Goal: Transaction & Acquisition: Purchase product/service

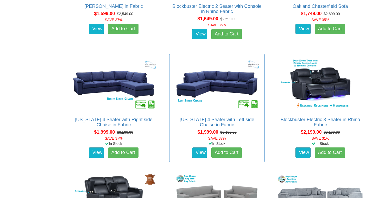
scroll to position [847, 0]
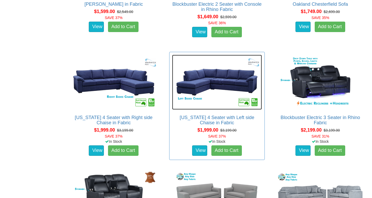
click at [226, 78] on img at bounding box center [217, 82] width 90 height 55
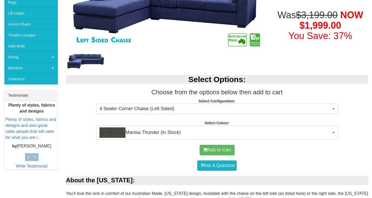
scroll to position [131, 0]
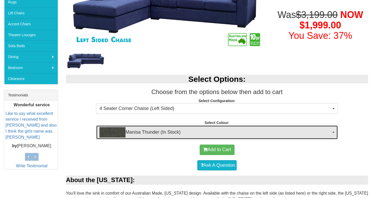
click at [252, 131] on span "Manisa Thunder (In Stock)" at bounding box center [215, 132] width 232 height 10
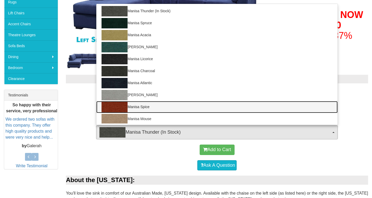
click at [145, 107] on link "Manisa Spice" at bounding box center [216, 107] width 241 height 12
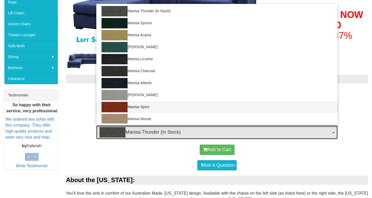
select select "1531"
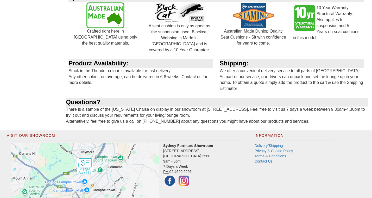
scroll to position [695, 0]
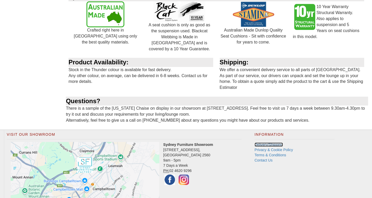
click at [264, 142] on link "Delivery/Shipping" at bounding box center [269, 144] width 28 height 4
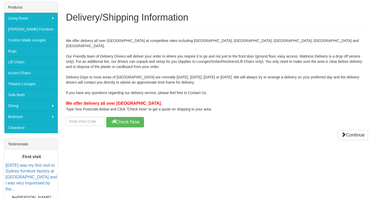
scroll to position [87, 0]
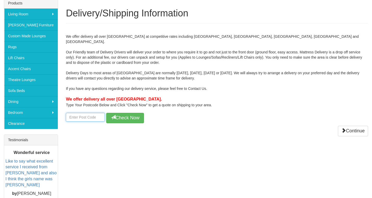
click at [74, 113] on input "number" at bounding box center [85, 117] width 39 height 9
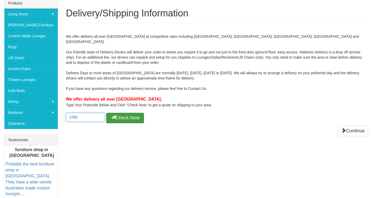
type input "2785"
click at [118, 113] on button "Check Now" at bounding box center [125, 118] width 38 height 10
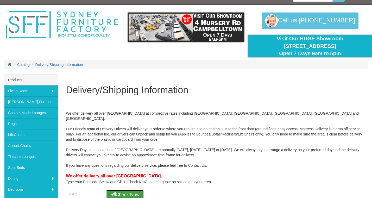
scroll to position [0, 0]
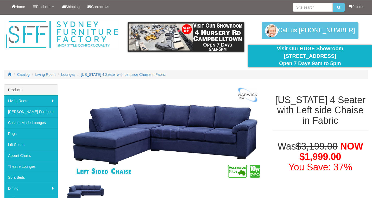
select select "1531"
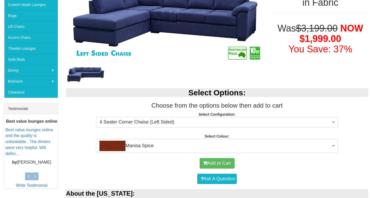
scroll to position [113, 0]
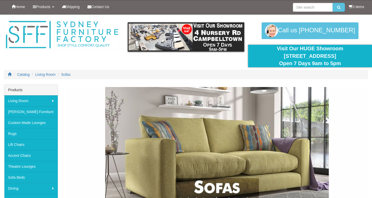
scroll to position [847, 0]
